Goal: Check status: Check status

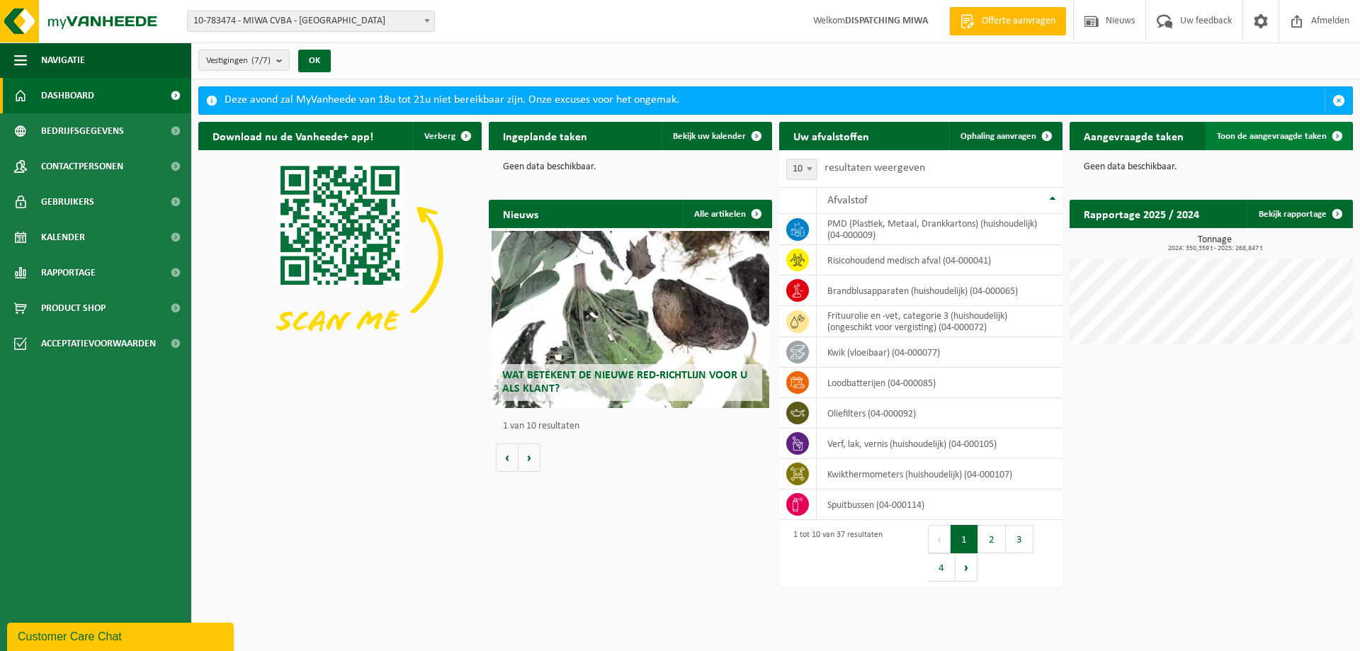
click at [1285, 140] on span "Toon de aangevraagde taken" at bounding box center [1272, 136] width 110 height 9
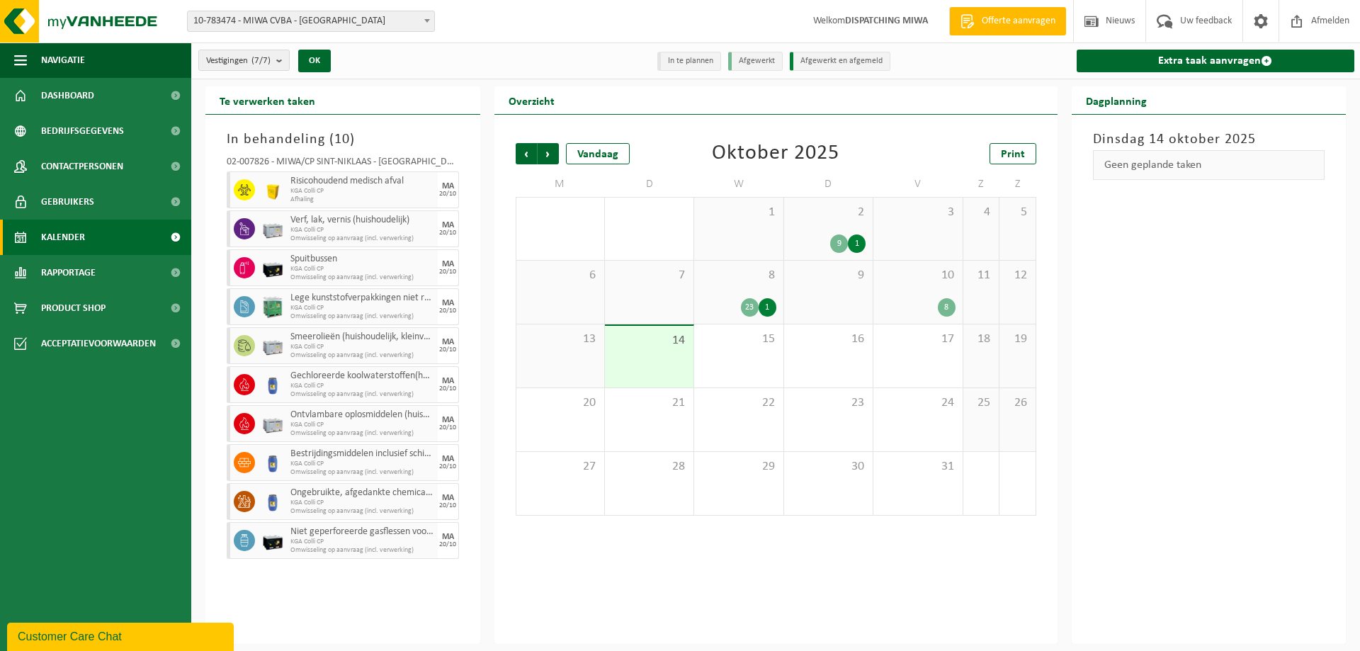
click at [752, 308] on div "23" at bounding box center [750, 307] width 18 height 18
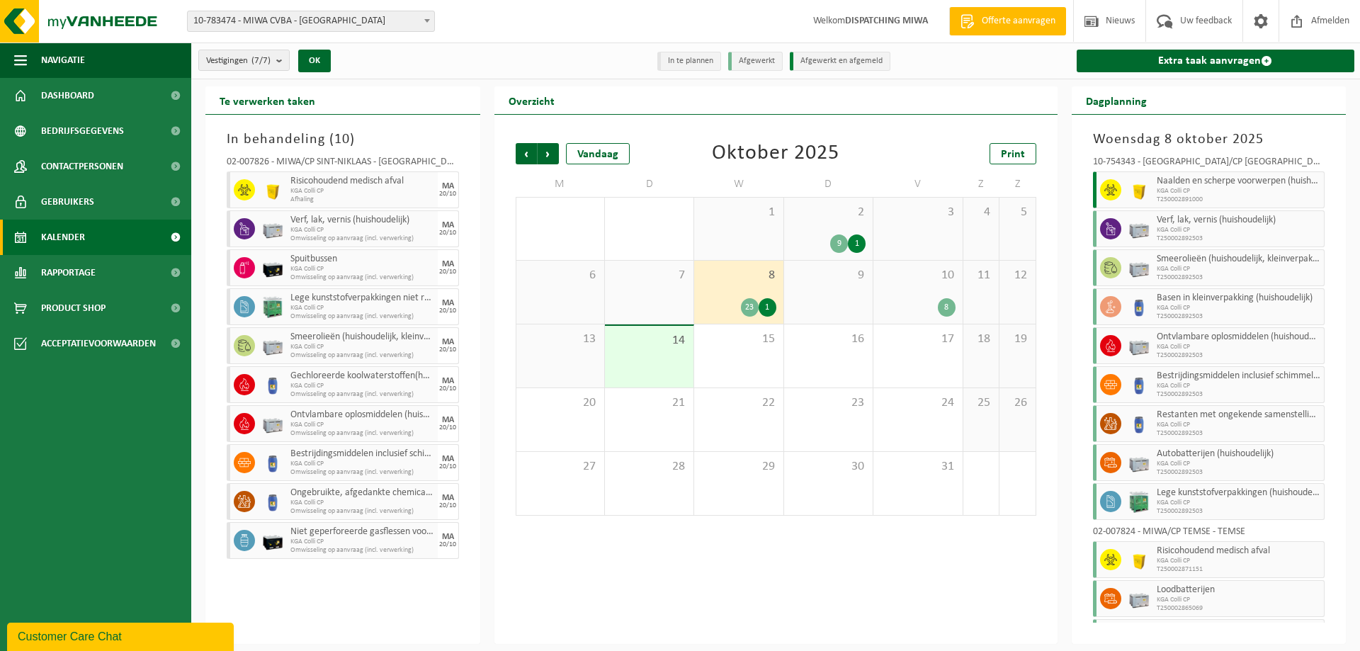
click at [770, 305] on div "1" at bounding box center [767, 307] width 18 height 18
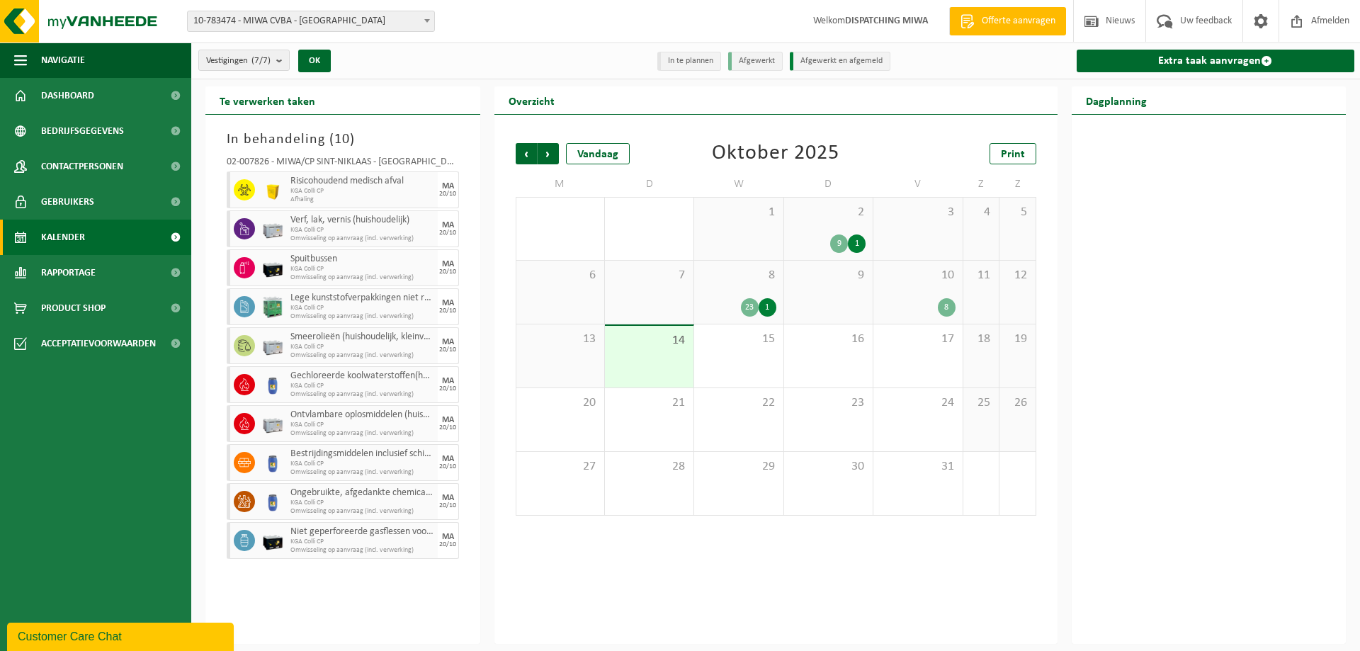
click at [770, 305] on div "1" at bounding box center [767, 307] width 18 height 18
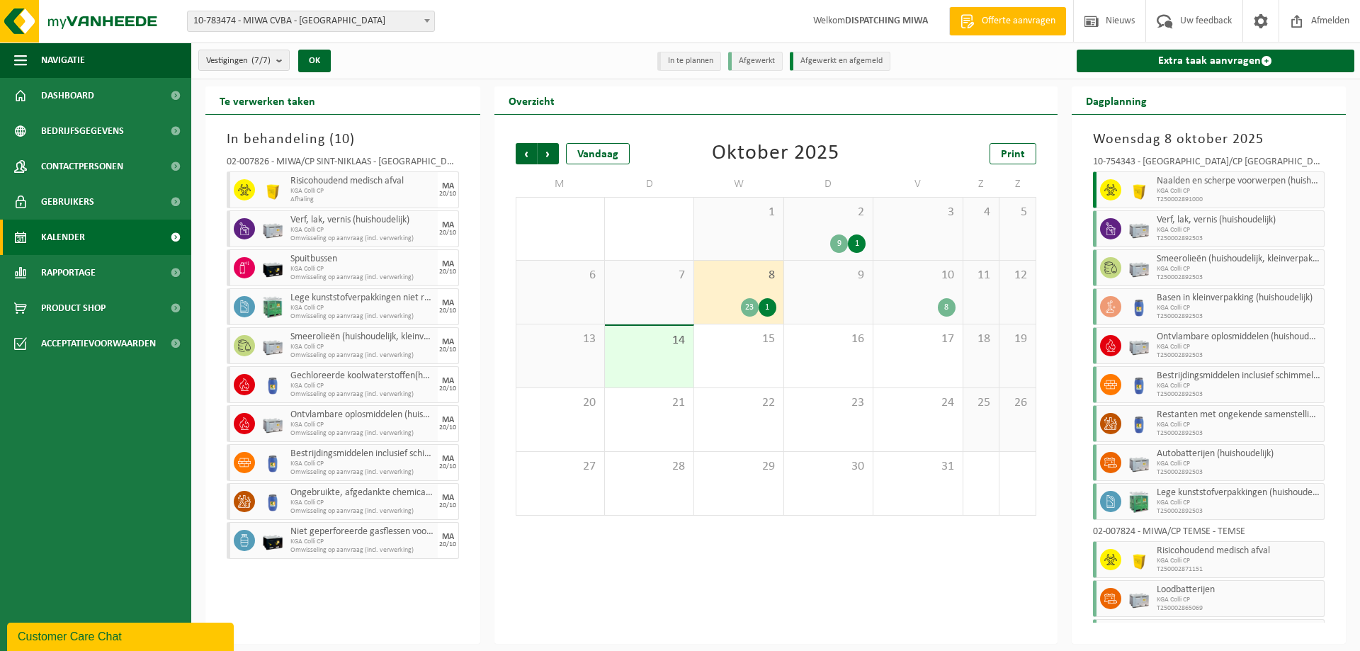
click at [943, 307] on div "8" at bounding box center [947, 307] width 18 height 18
